Goal: Navigation & Orientation: Find specific page/section

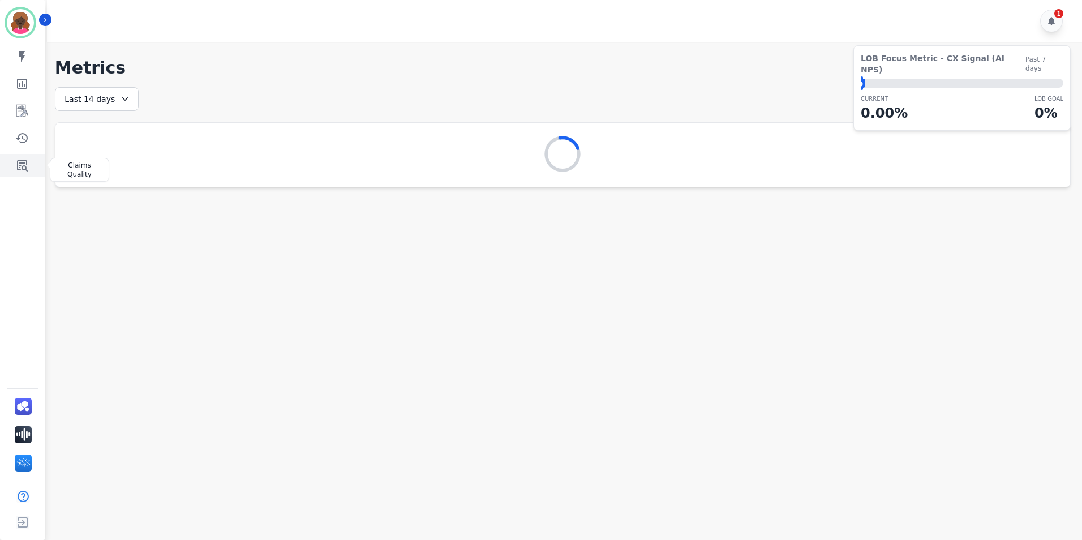
click at [23, 169] on icon "Sidebar" at bounding box center [22, 165] width 11 height 11
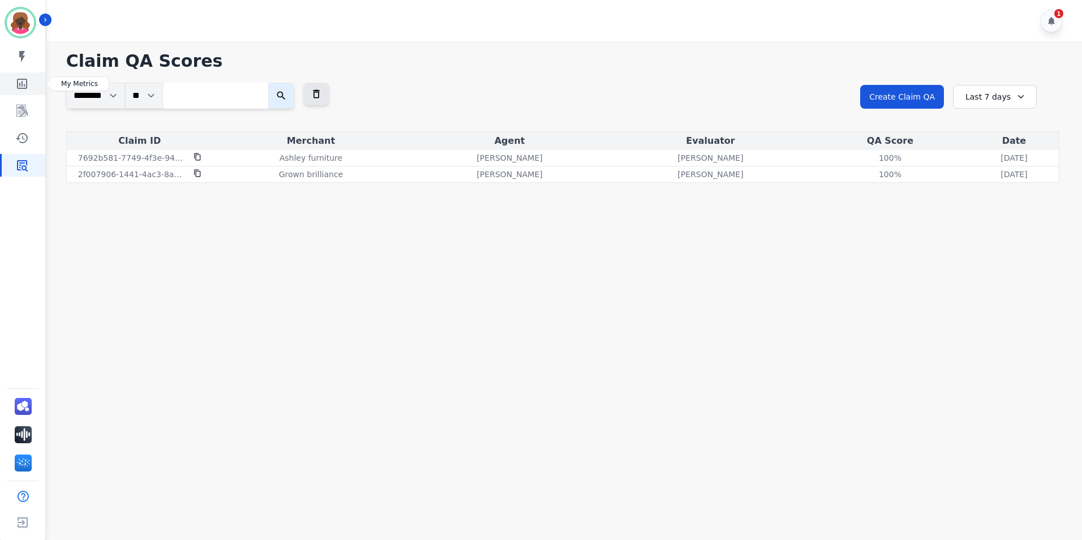
click at [29, 88] on link "Sidebar" at bounding box center [24, 83] width 44 height 23
